Goal: Find contact information: Find contact information

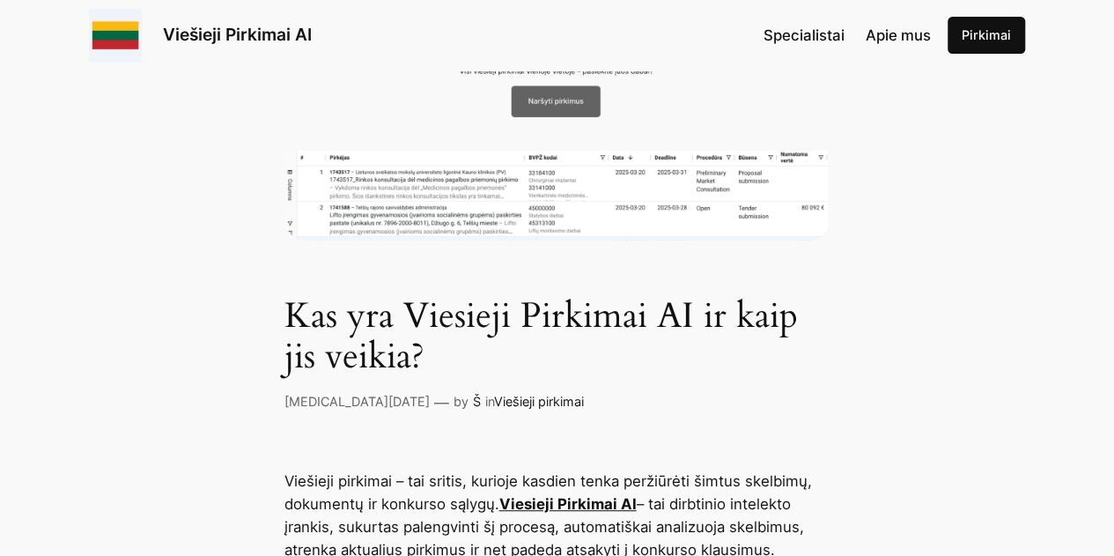
scroll to position [375, 0]
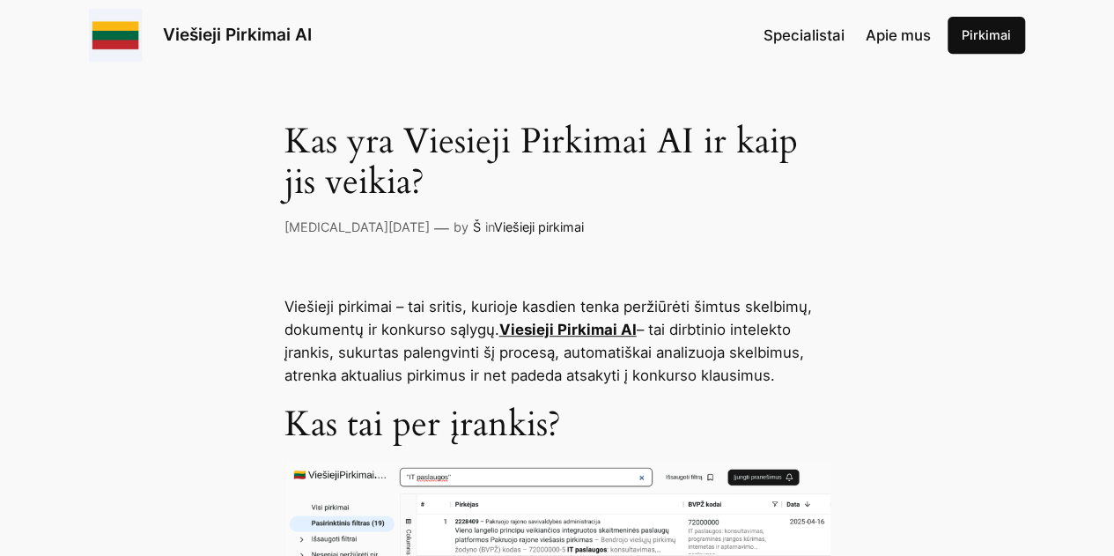
click at [902, 47] on div "Specialistai Apie mus [GEOGRAPHIC_DATA]" at bounding box center [893, 35] width 261 height 37
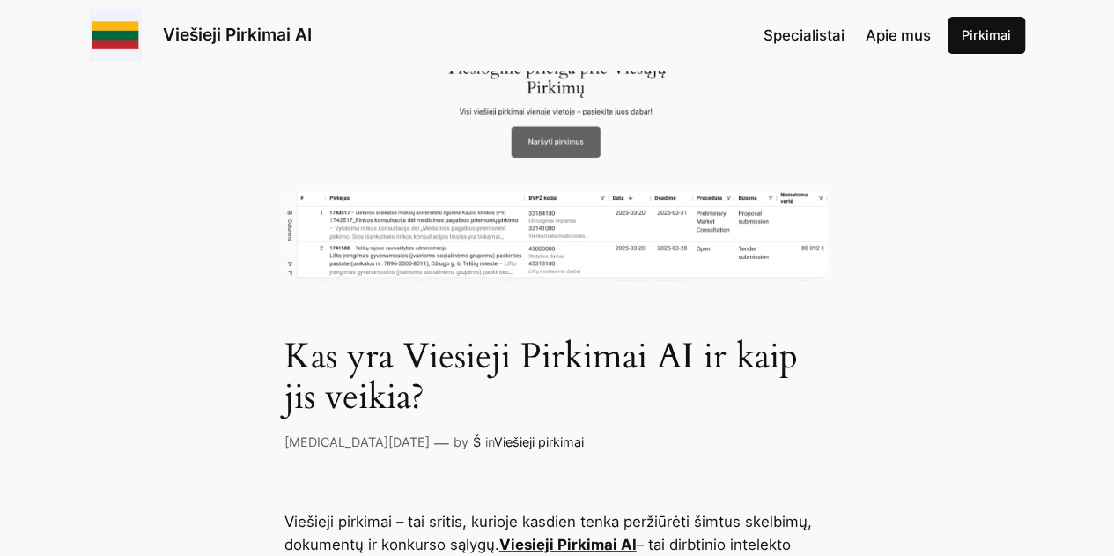
scroll to position [116, 0]
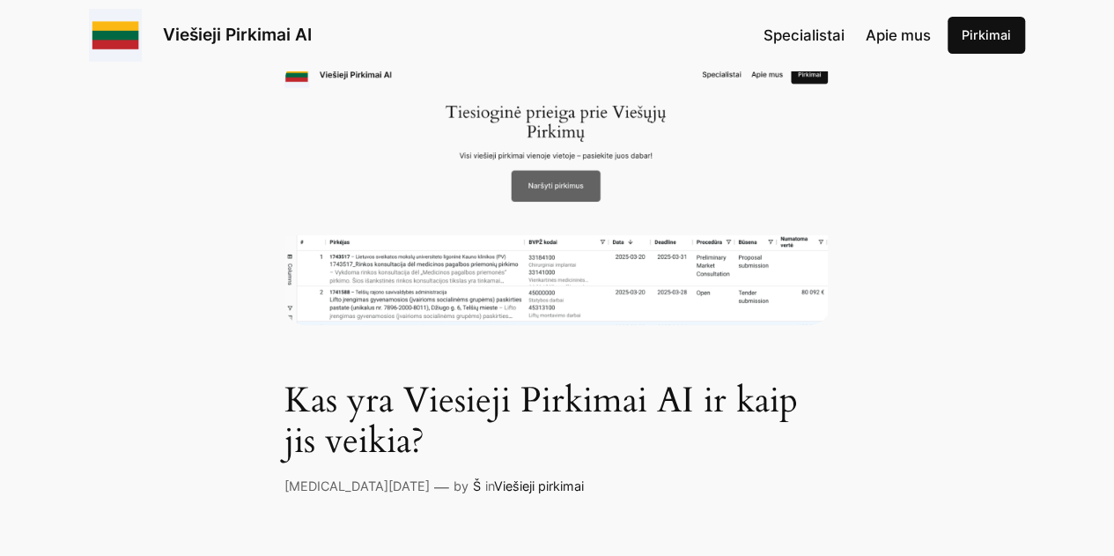
click at [877, 40] on span "Apie mus" at bounding box center [897, 35] width 65 height 18
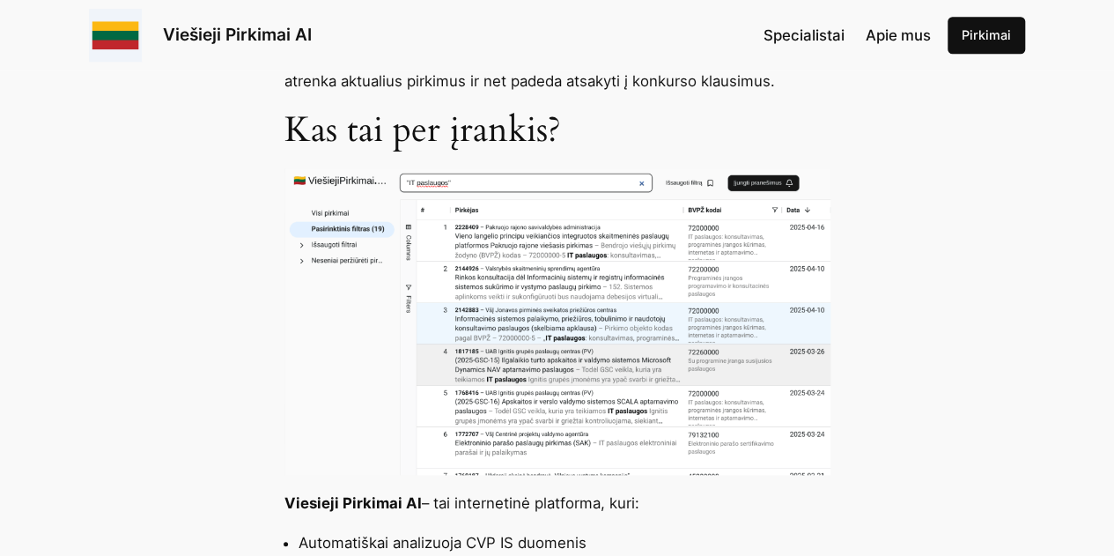
scroll to position [974, 0]
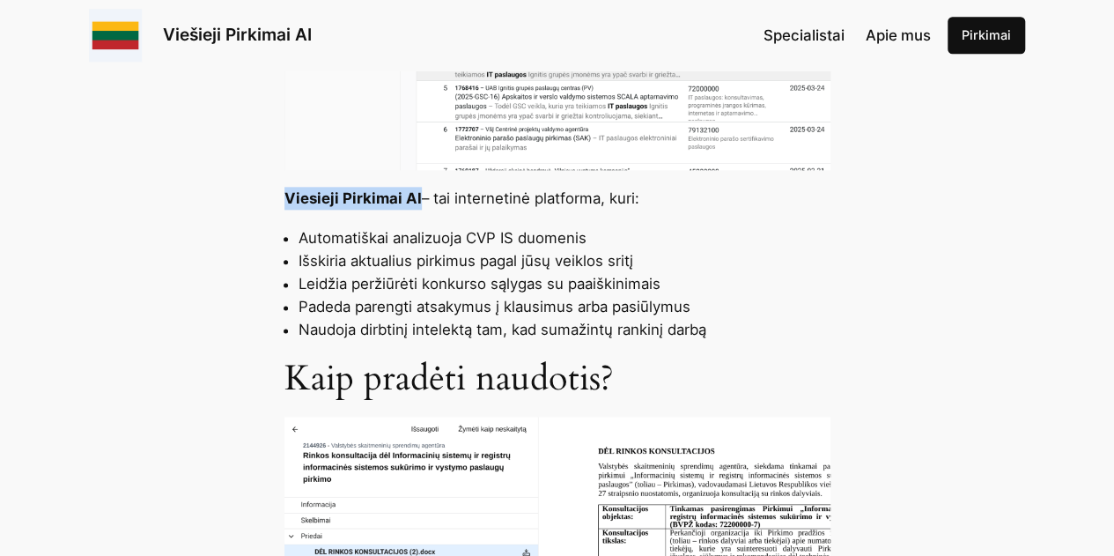
drag, startPoint x: 269, startPoint y: 194, endPoint x: 417, endPoint y: 200, distance: 148.9
click at [340, 48] on div "Viešieji Pirkimai AI Specialistai Apie mus [GEOGRAPHIC_DATA]" at bounding box center [557, 35] width 936 height 53
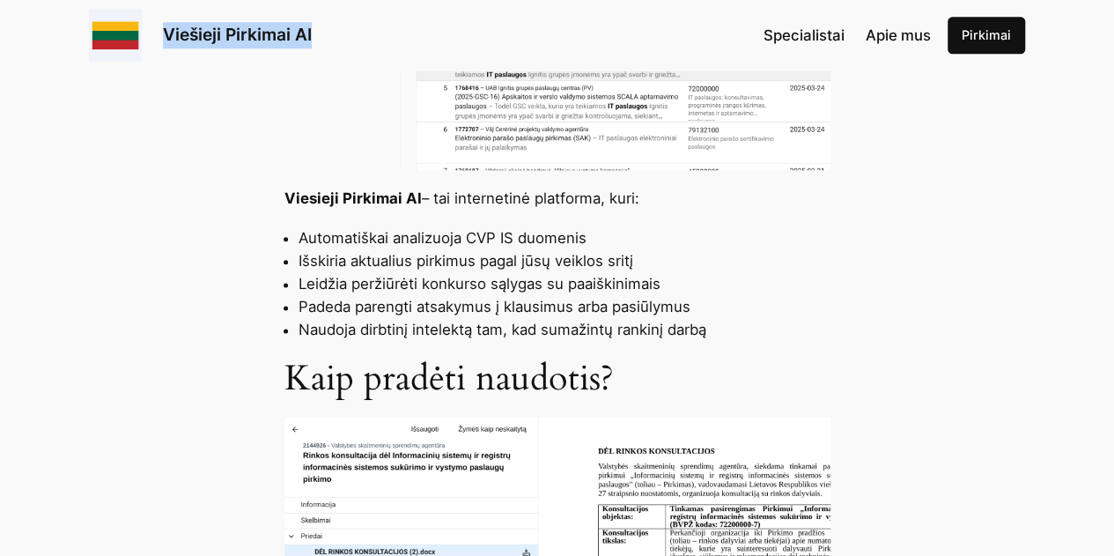
drag, startPoint x: 328, startPoint y: 27, endPoint x: 221, endPoint y: 25, distance: 107.4
click at [162, 25] on div "Viešieji Pirkimai AI Specialistai Apie mus [GEOGRAPHIC_DATA]" at bounding box center [557, 35] width 936 height 53
copy link "Viešieji Pirkimai AI"
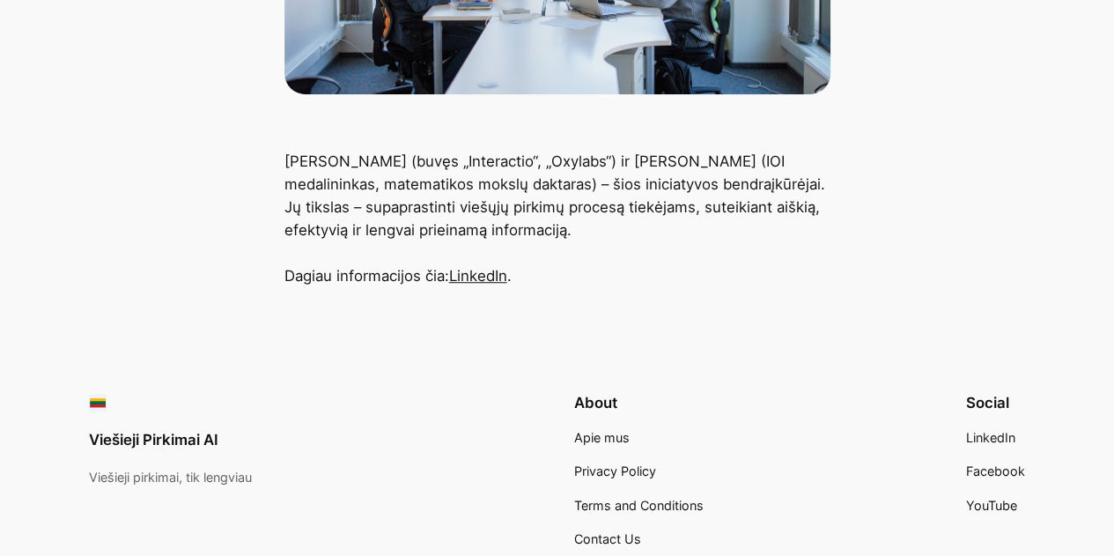
scroll to position [564, 0]
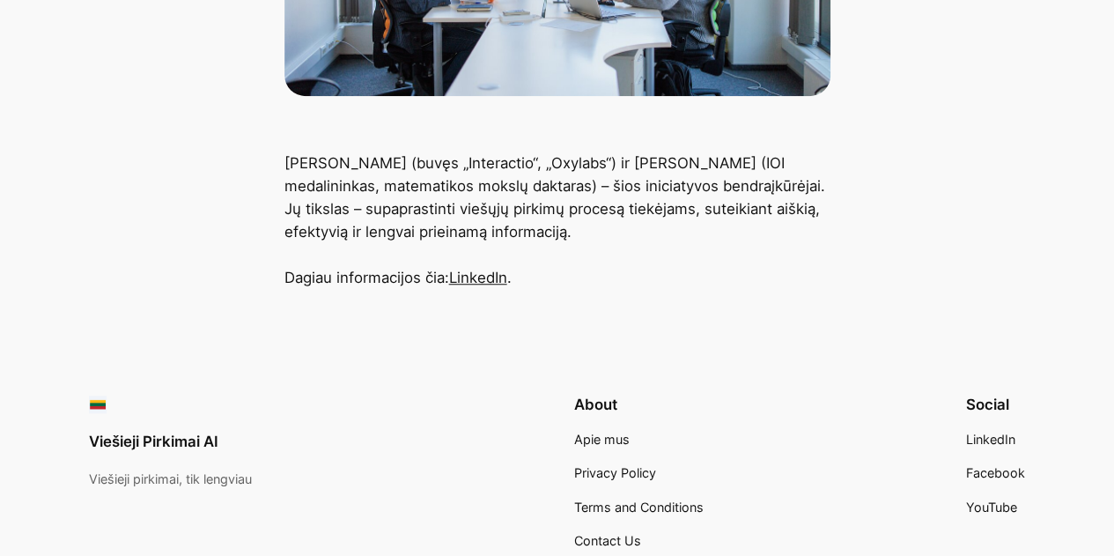
click at [471, 276] on link "LinkedIn" at bounding box center [478, 278] width 58 height 18
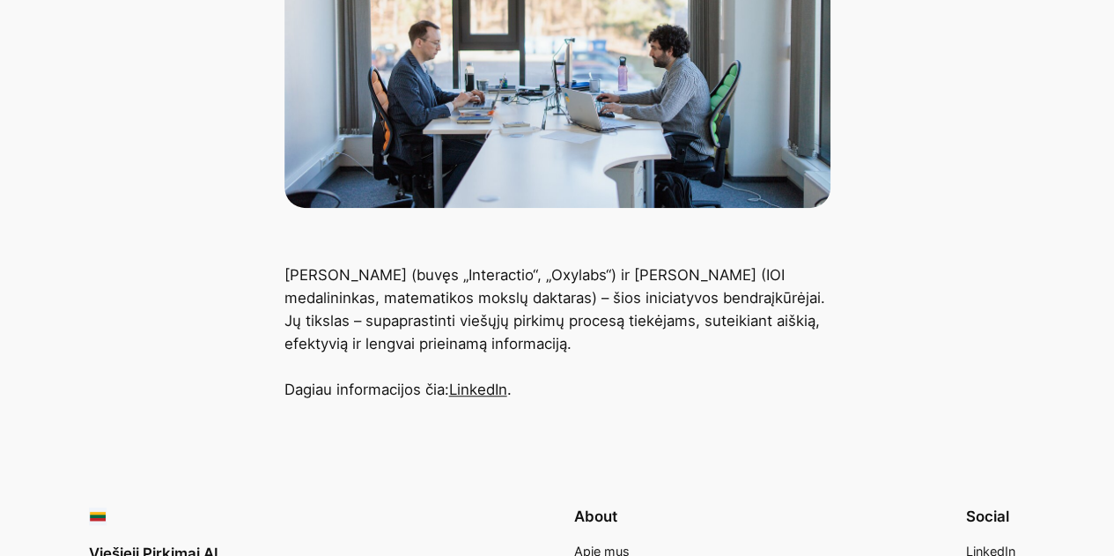
scroll to position [445, 0]
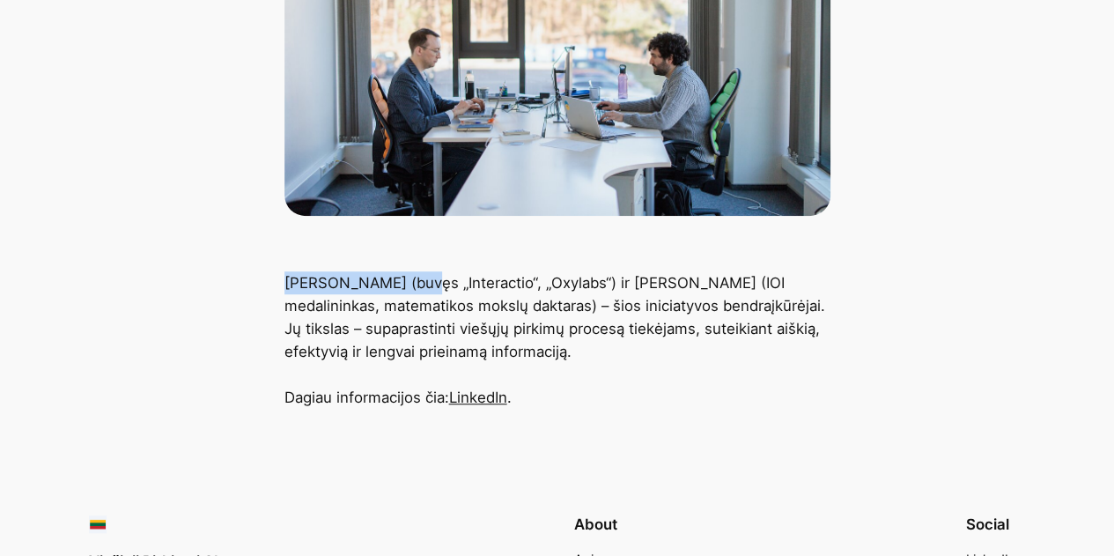
drag, startPoint x: 282, startPoint y: 279, endPoint x: 408, endPoint y: 278, distance: 125.9
click at [408, 278] on div "Giovanni Proietta (buvęs „Interactio“, „Oxylabs“) ir Massimo Cairo (IOI medalin…" at bounding box center [557, 339] width 1114 height 137
